Goal: Information Seeking & Learning: Learn about a topic

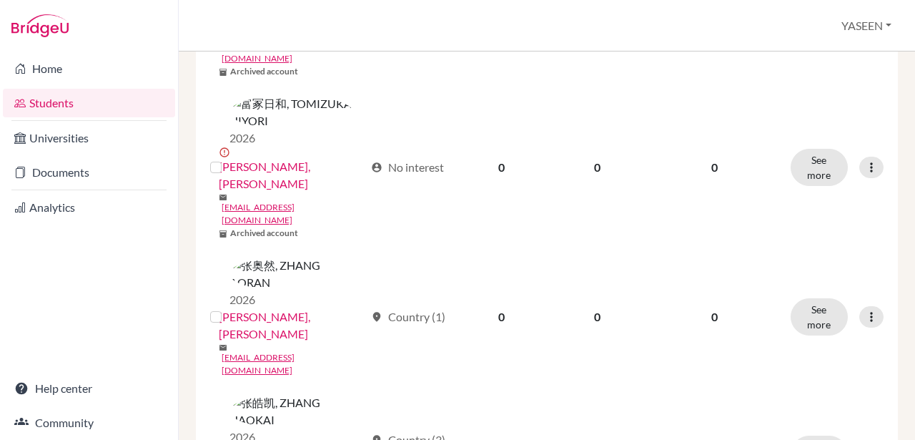
scroll to position [1728, 0]
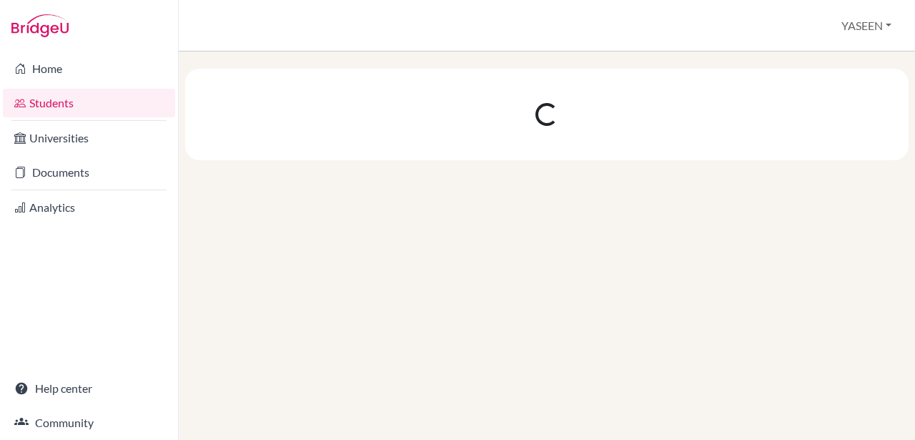
scroll to position [0, 0]
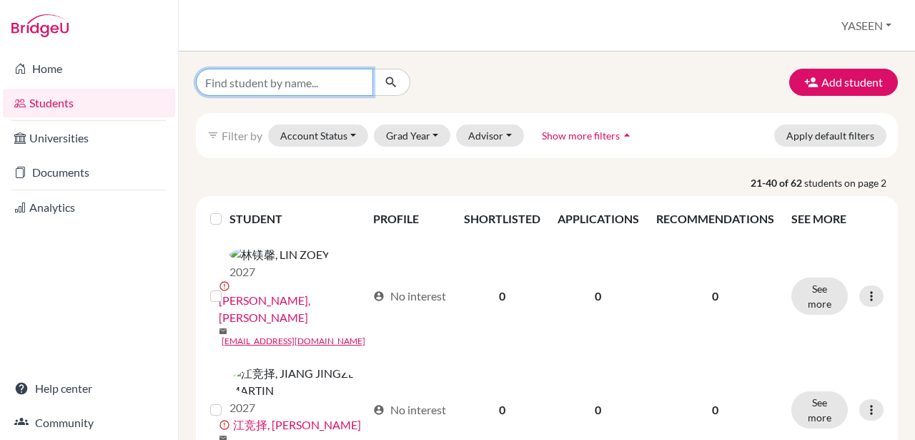
click at [271, 87] on input "Find student by name..." at bounding box center [284, 82] width 177 height 27
type input "chen"
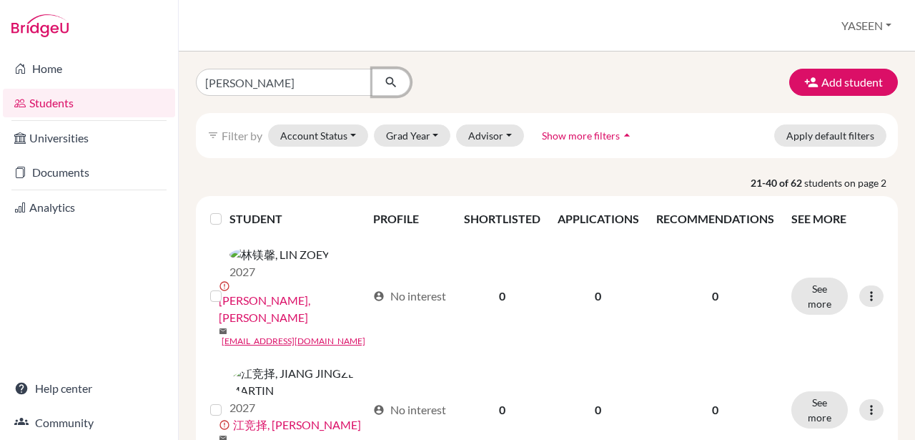
click at [398, 81] on button "submit" at bounding box center [391, 82] width 38 height 27
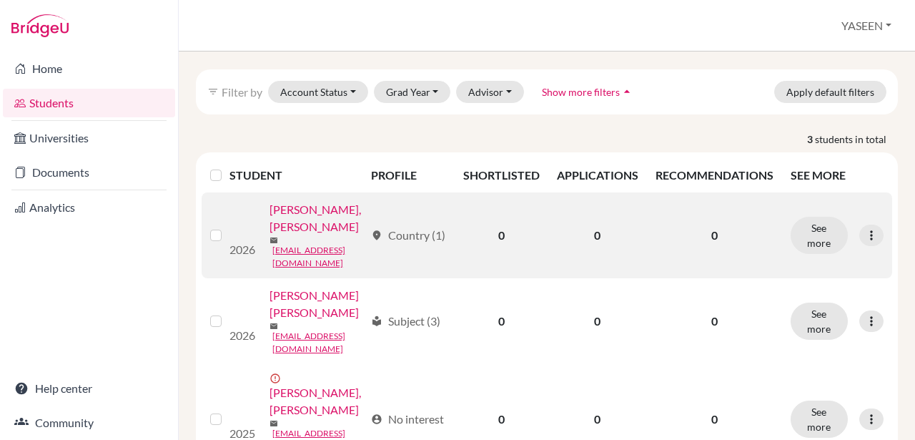
scroll to position [55, 0]
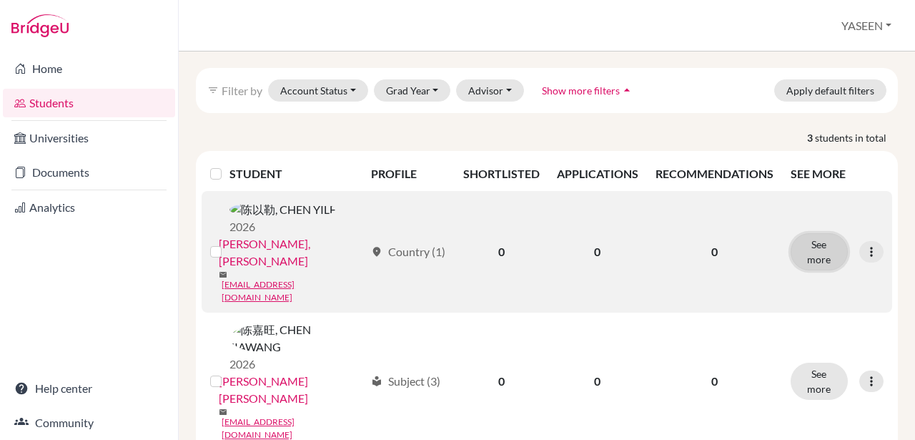
click at [827, 237] on button "See more" at bounding box center [819, 251] width 57 height 37
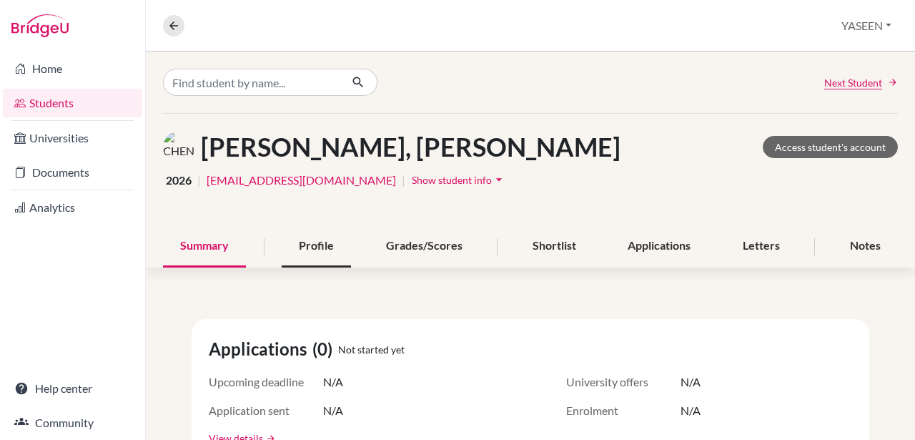
click at [326, 240] on div "Profile" at bounding box center [316, 246] width 69 height 42
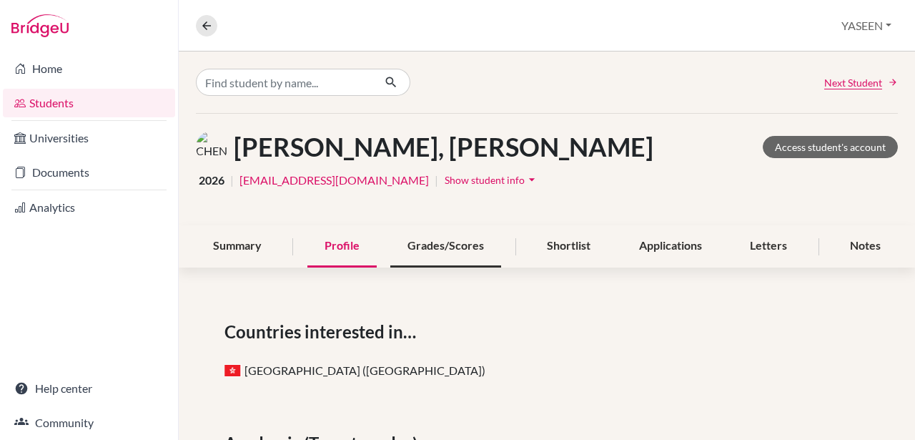
click at [452, 246] on div "Grades/Scores" at bounding box center [445, 246] width 111 height 42
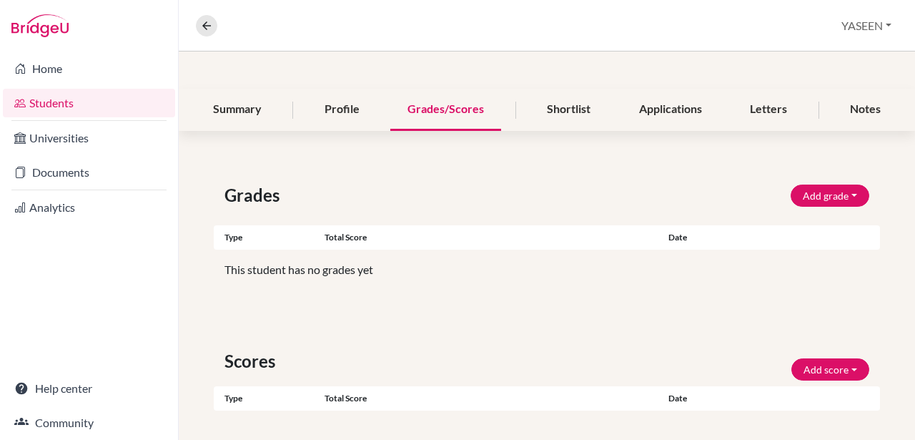
scroll to position [125, 0]
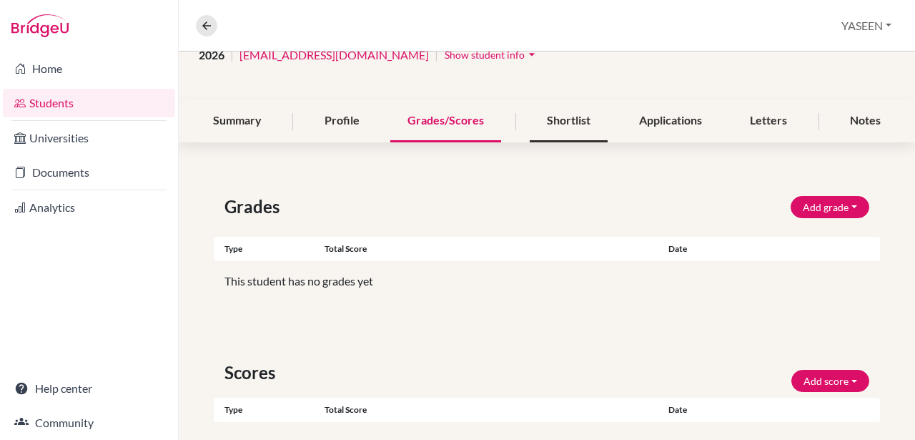
click at [560, 121] on div "Shortlist" at bounding box center [569, 121] width 78 height 42
